Goal: Task Accomplishment & Management: Manage account settings

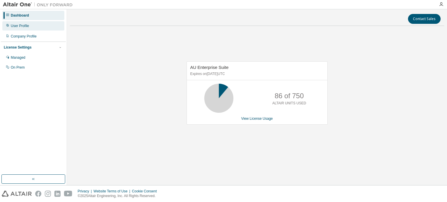
click at [44, 25] on div "User Profile" at bounding box center [33, 25] width 62 height 9
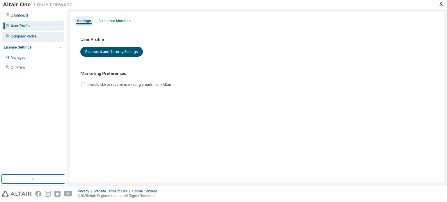
click at [47, 34] on div "Company Profile" at bounding box center [33, 36] width 62 height 9
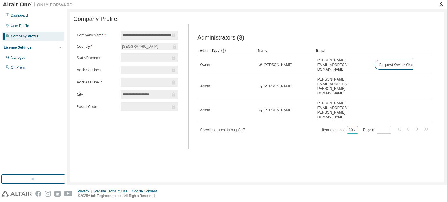
click at [357, 128] on icon "button" at bounding box center [354, 129] width 3 height 3
click at [361, 142] on div "100" at bounding box center [371, 144] width 47 height 7
drag, startPoint x: 164, startPoint y: 40, endPoint x: 173, endPoint y: 34, distance: 10.8
click at [173, 34] on span "**********" at bounding box center [149, 35] width 57 height 9
click at [173, 34] on icon at bounding box center [174, 35] width 6 height 6
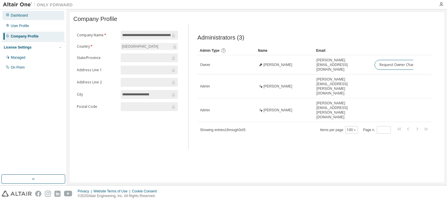
click at [23, 17] on div "Dashboard" at bounding box center [19, 15] width 17 height 5
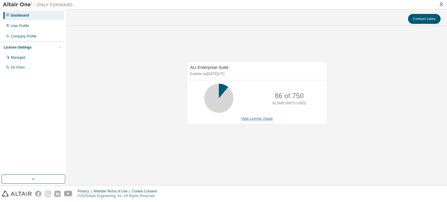
click at [265, 121] on link "View License Usage" at bounding box center [257, 119] width 32 height 4
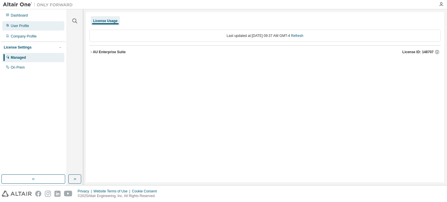
click at [40, 26] on div "User Profile" at bounding box center [33, 25] width 62 height 9
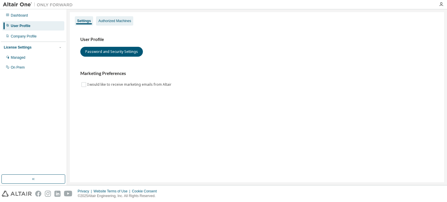
click at [121, 22] on div "Authorized Machines" at bounding box center [114, 21] width 33 height 5
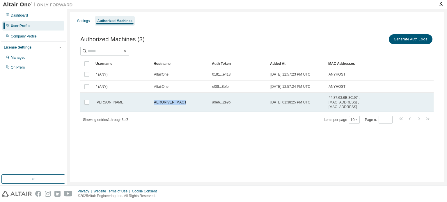
drag, startPoint x: 155, startPoint y: 102, endPoint x: 192, endPoint y: 100, distance: 37.6
click at [192, 100] on div "AERORIVER_MAO1" at bounding box center [180, 102] width 53 height 5
click at [162, 103] on span "AERORIVER_MAO1" at bounding box center [170, 102] width 32 height 5
drag, startPoint x: 155, startPoint y: 102, endPoint x: 195, endPoint y: 100, distance: 39.6
click at [195, 100] on div "AERORIVER_MAO1" at bounding box center [180, 102] width 53 height 5
